Goal: Navigation & Orientation: Find specific page/section

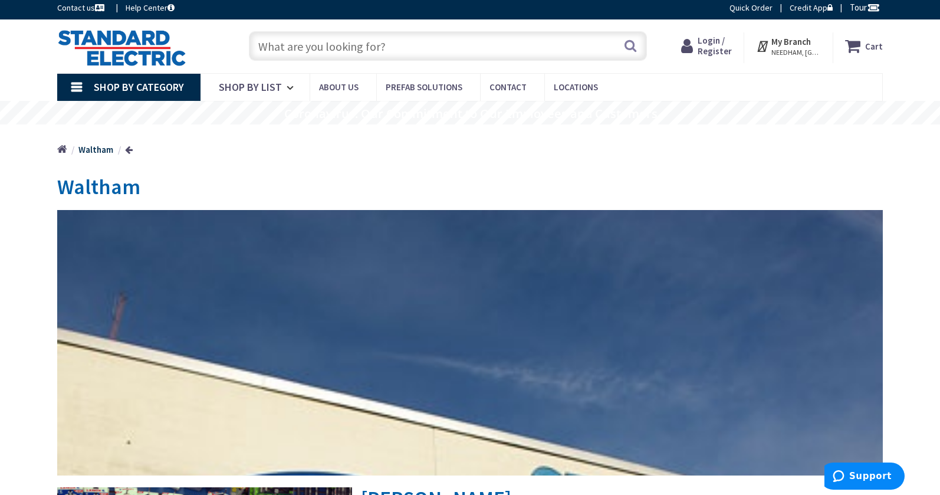
scroll to position [4, 0]
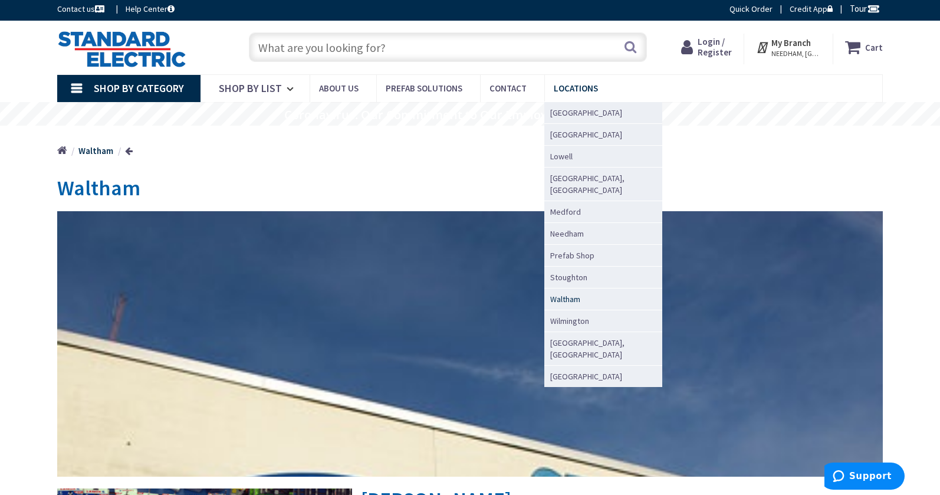
click at [552, 293] on span "Waltham" at bounding box center [565, 299] width 30 height 12
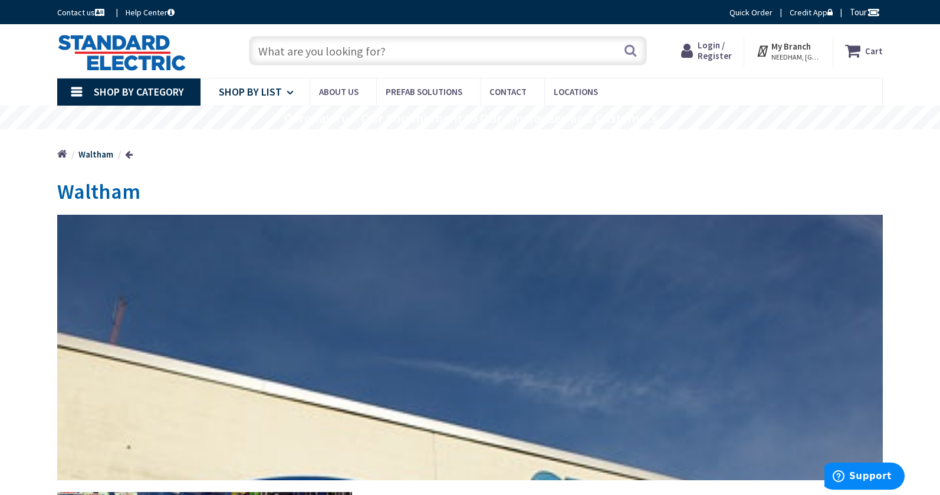
click at [284, 91] on link "Shop By List" at bounding box center [254, 91] width 109 height 27
